Goal: Complete application form

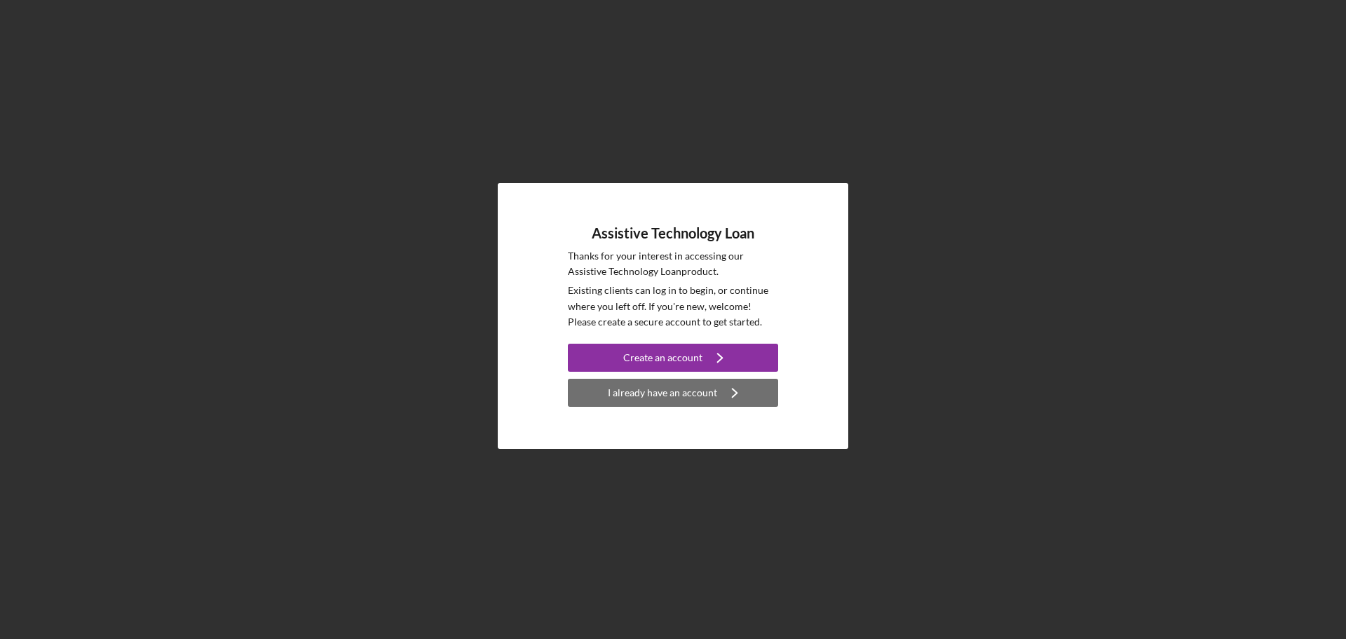
click at [691, 391] on div "I already have an account" at bounding box center [662, 393] width 109 height 28
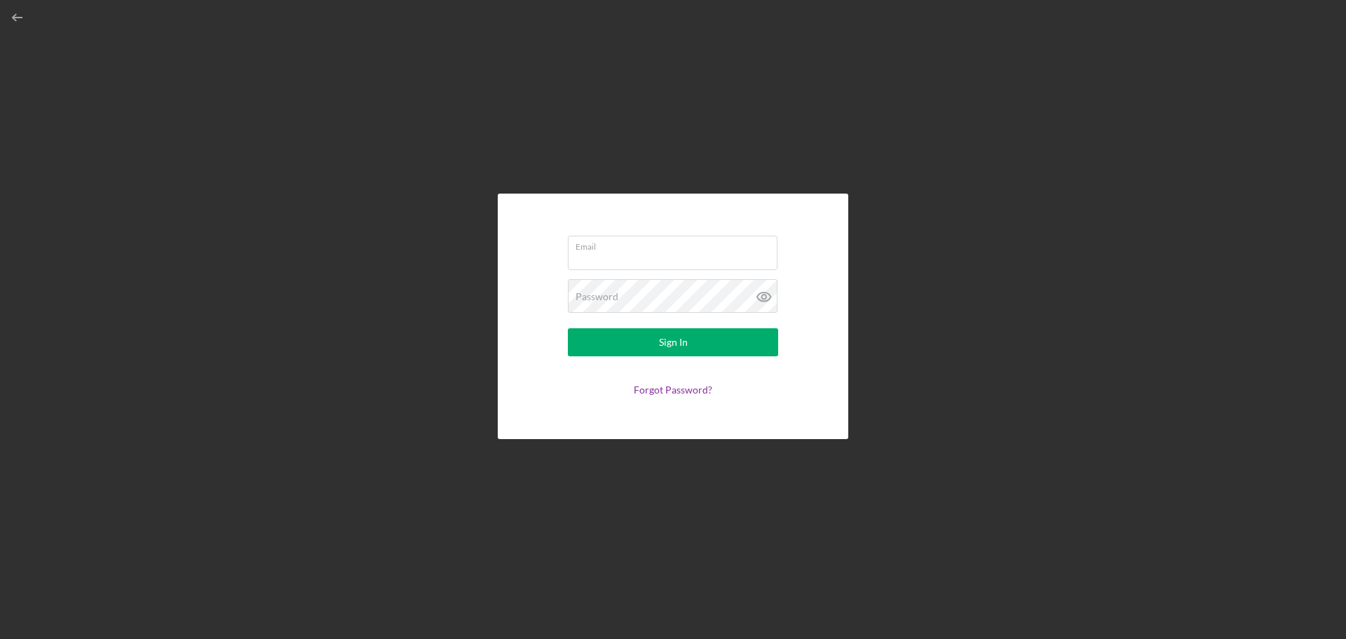
drag, startPoint x: 37, startPoint y: 17, endPoint x: 30, endPoint y: 18, distance: 7.0
click at [36, 17] on div "Email Password Sign In Forgot Password?" at bounding box center [673, 316] width 1332 height 632
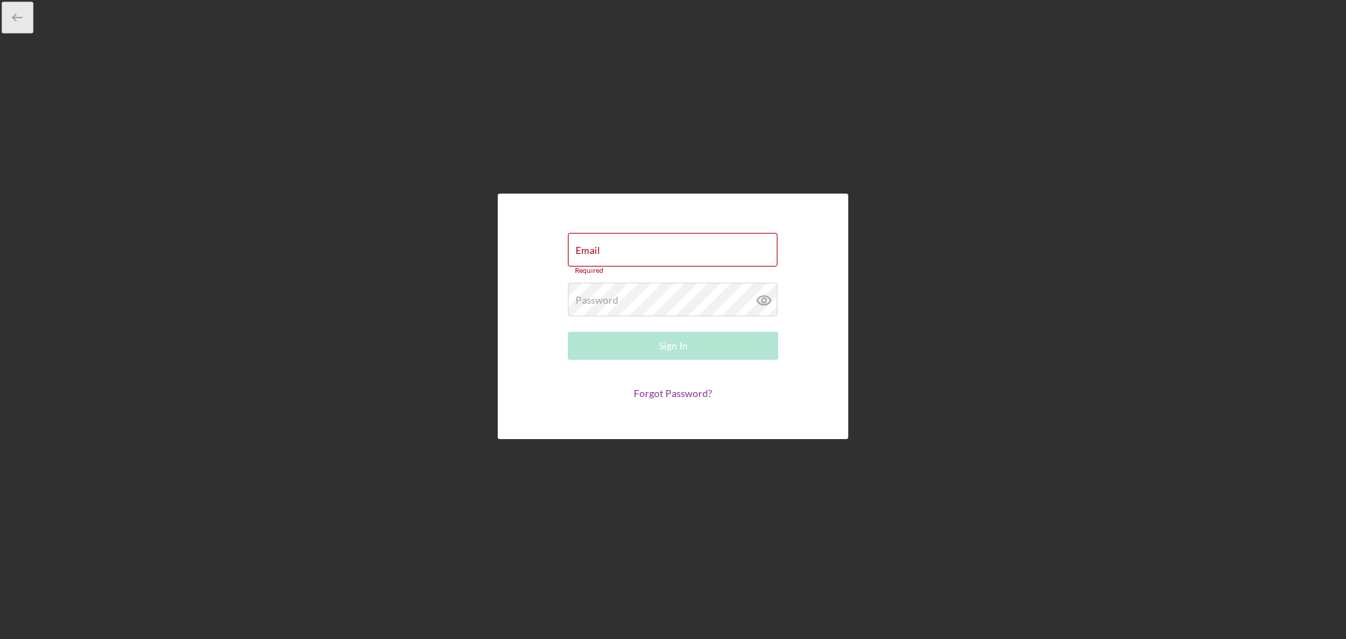
click at [16, 16] on icon "button" at bounding box center [18, 18] width 32 height 32
